Goal: Task Accomplishment & Management: Use online tool/utility

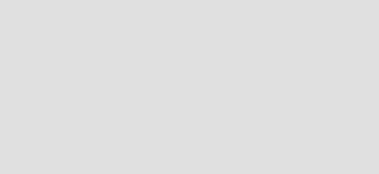
scroll to position [183, 389]
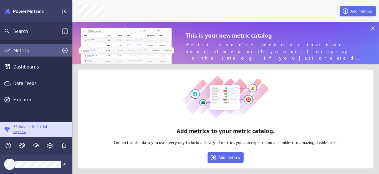
scroll to position [51, 317]
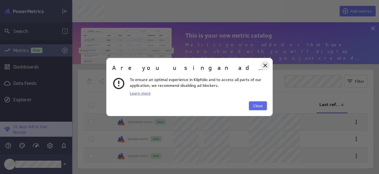
click at [264, 62] on icon "Close" at bounding box center [265, 65] width 7 height 7
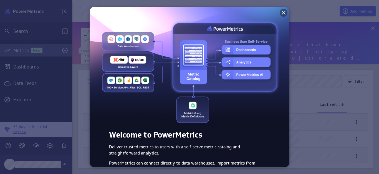
click at [281, 12] on icon at bounding box center [283, 12] width 7 height 7
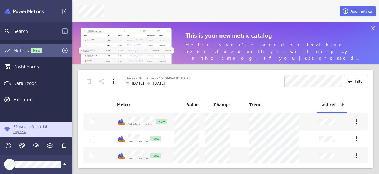
scroll to position [0, 0]
click at [373, 26] on icon at bounding box center [373, 28] width 7 height 7
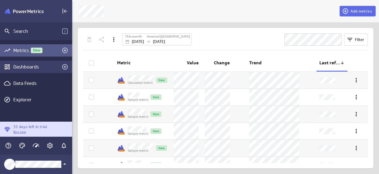
click at [38, 64] on div "Dashboards" at bounding box center [36, 67] width 46 height 6
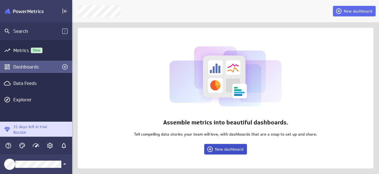
click at [213, 149] on icon at bounding box center [210, 148] width 7 height 7
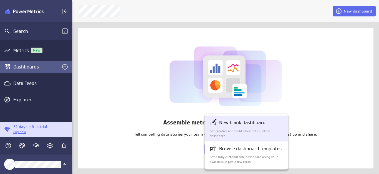
click at [227, 133] on p "Get creative and build a beautiful custom dashboard." at bounding box center [247, 133] width 74 height 9
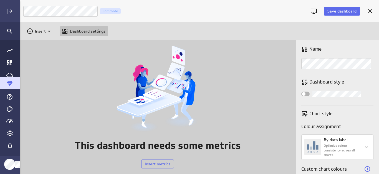
scroll to position [183, 370]
click at [280, 97] on div "This dashboard needs some metrics Insert metrics" at bounding box center [157, 107] width 277 height 134
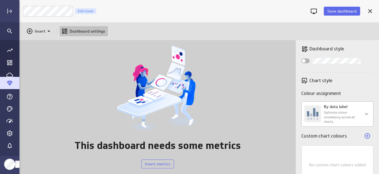
scroll to position [49, 0]
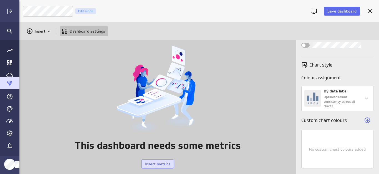
click at [166, 162] on span "Insert metrics" at bounding box center [158, 163] width 26 height 5
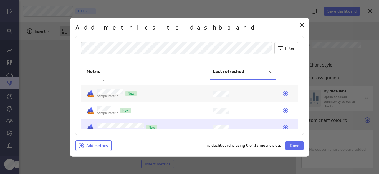
scroll to position [70, 0]
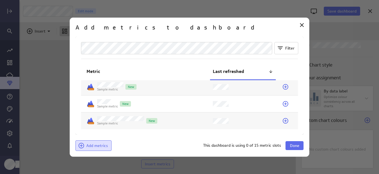
click at [100, 146] on span "Add metrics" at bounding box center [97, 145] width 22 height 5
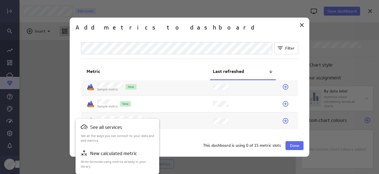
click at [189, 148] on div at bounding box center [189, 87] width 379 height 174
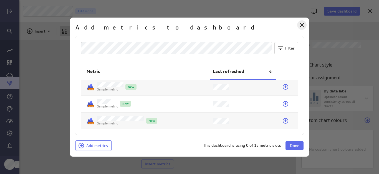
click at [303, 26] on icon "Close" at bounding box center [302, 25] width 7 height 7
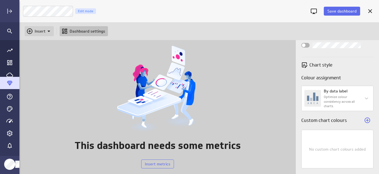
click at [39, 29] on p "Insert" at bounding box center [40, 31] width 11 height 6
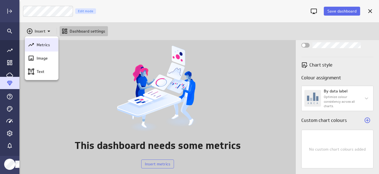
click at [47, 44] on p "Metrics" at bounding box center [43, 45] width 13 height 6
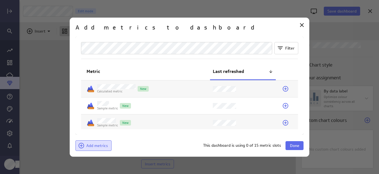
click at [99, 144] on span "Add metrics" at bounding box center [97, 145] width 22 height 5
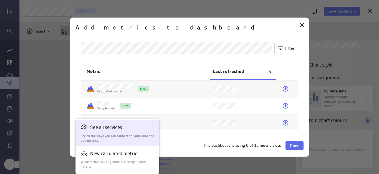
click at [120, 137] on p "See all the ways you can connect to your data and add metrics." at bounding box center [118, 137] width 74 height 9
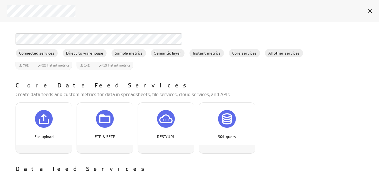
scroll to position [555, 0]
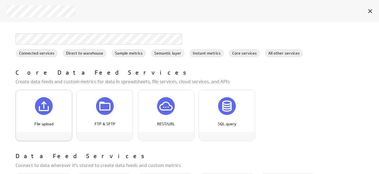
click at [58, 122] on p "File upload" at bounding box center [44, 124] width 44 height 6
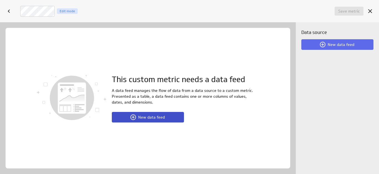
click at [161, 117] on span "New data feed" at bounding box center [151, 116] width 27 height 5
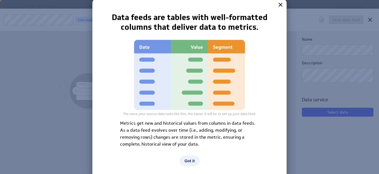
click at [186, 163] on button "Got it" at bounding box center [190, 160] width 20 height 11
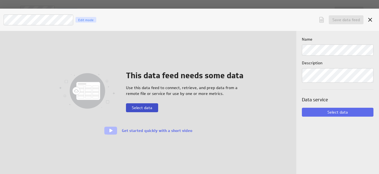
click at [141, 110] on span "Select data" at bounding box center [142, 107] width 21 height 5
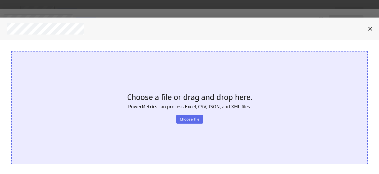
scroll to position [0, 0]
click at [193, 122] on button "Choose file" at bounding box center [189, 118] width 27 height 9
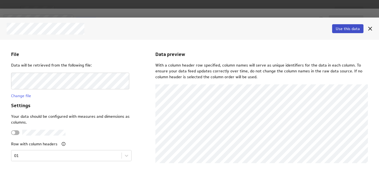
click at [343, 30] on span "Use this data" at bounding box center [348, 28] width 24 height 5
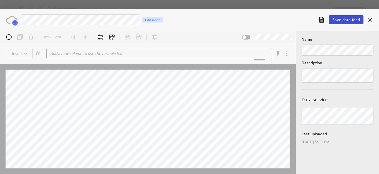
click at [345, 19] on span "Save data feed" at bounding box center [346, 19] width 27 height 5
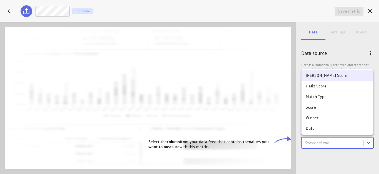
click at [322, 142] on body "Save dashboard Snooker Log Edit mode Insert Dashboard settings This dashboard n…" at bounding box center [189, 87] width 379 height 174
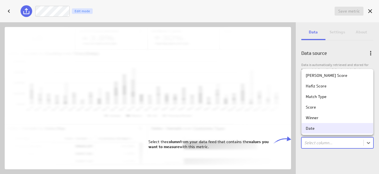
click at [330, 153] on div at bounding box center [189, 87] width 379 height 174
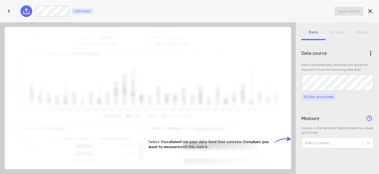
click at [324, 98] on span "Filter source data" at bounding box center [321, 96] width 26 height 4
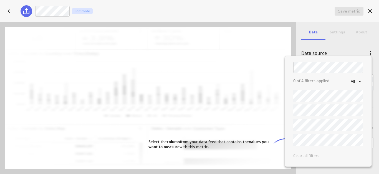
click at [339, 37] on div at bounding box center [189, 87] width 379 height 174
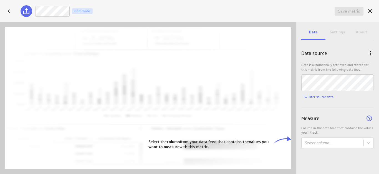
click at [250, 141] on b "values you want to measure" at bounding box center [209, 144] width 120 height 10
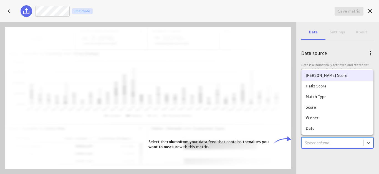
click at [319, 144] on body "Save dashboard Snooker Log Edit mode Insert Dashboard settings This dashboard n…" at bounding box center [189, 87] width 379 height 174
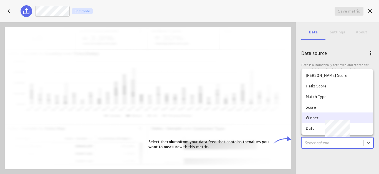
click at [316, 117] on div "Winner" at bounding box center [312, 117] width 13 height 5
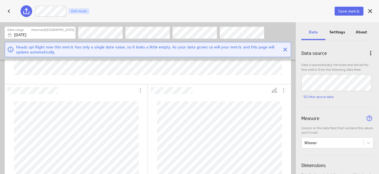
scroll to position [119, 0]
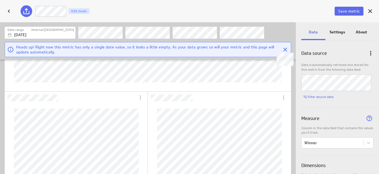
click at [283, 48] on icon "Close" at bounding box center [285, 49] width 7 height 7
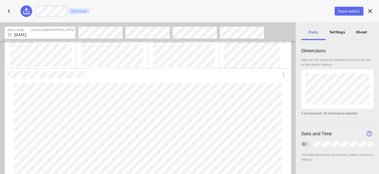
scroll to position [0, 0]
